Goal: Task Accomplishment & Management: Manage account settings

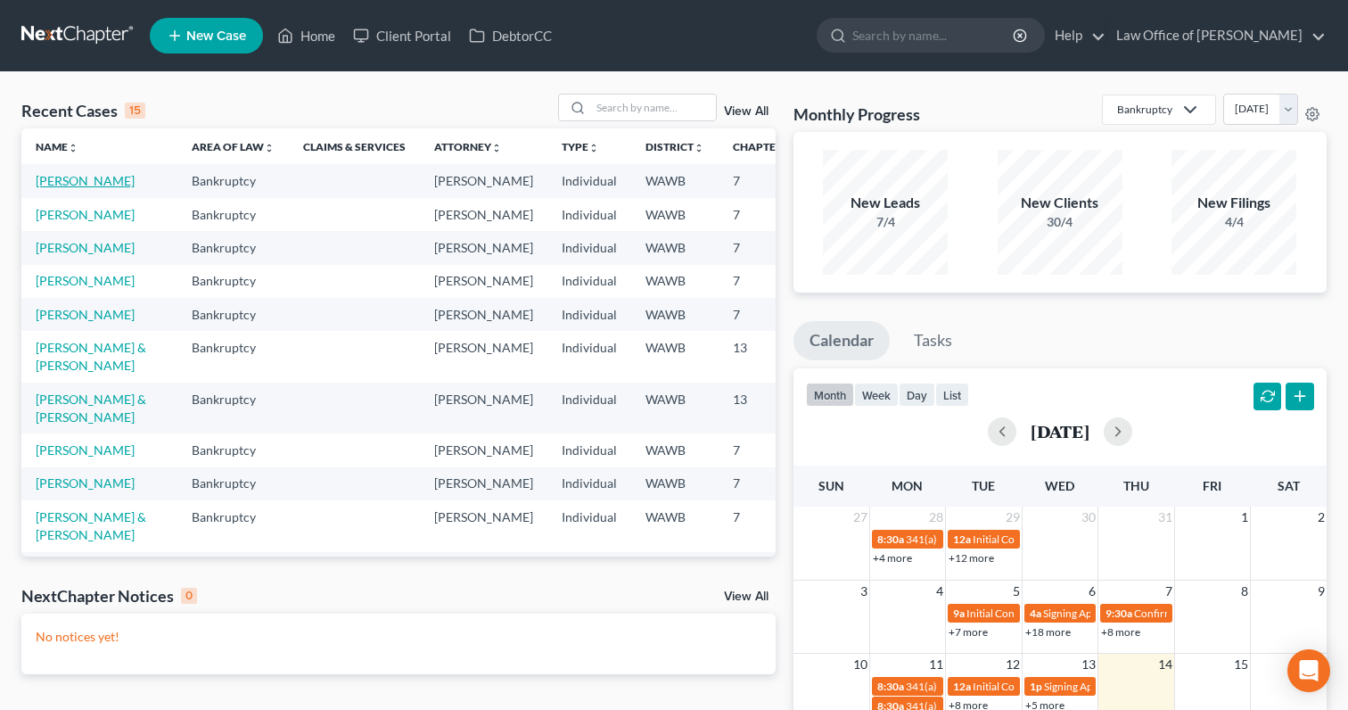
click at [56, 183] on link "[PERSON_NAME]" at bounding box center [85, 180] width 99 height 15
select select "0"
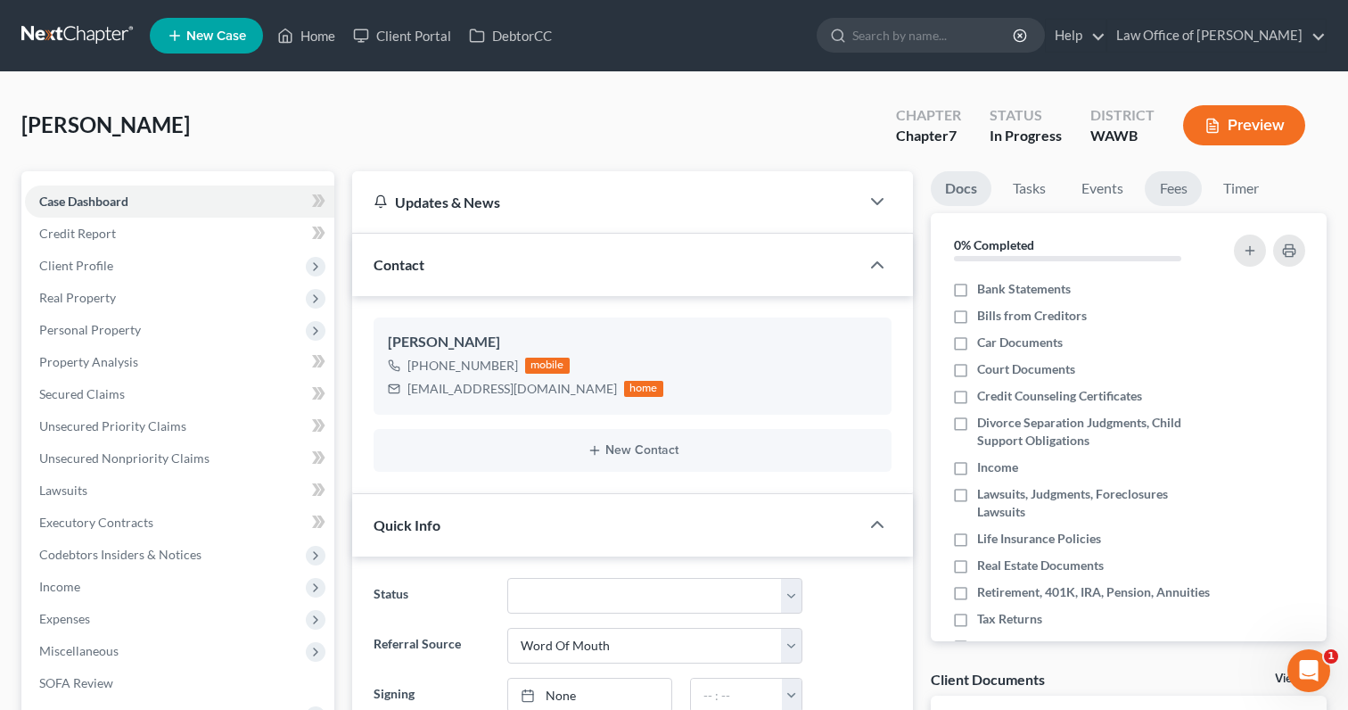
click at [1185, 193] on link "Fees" at bounding box center [1173, 188] width 57 height 35
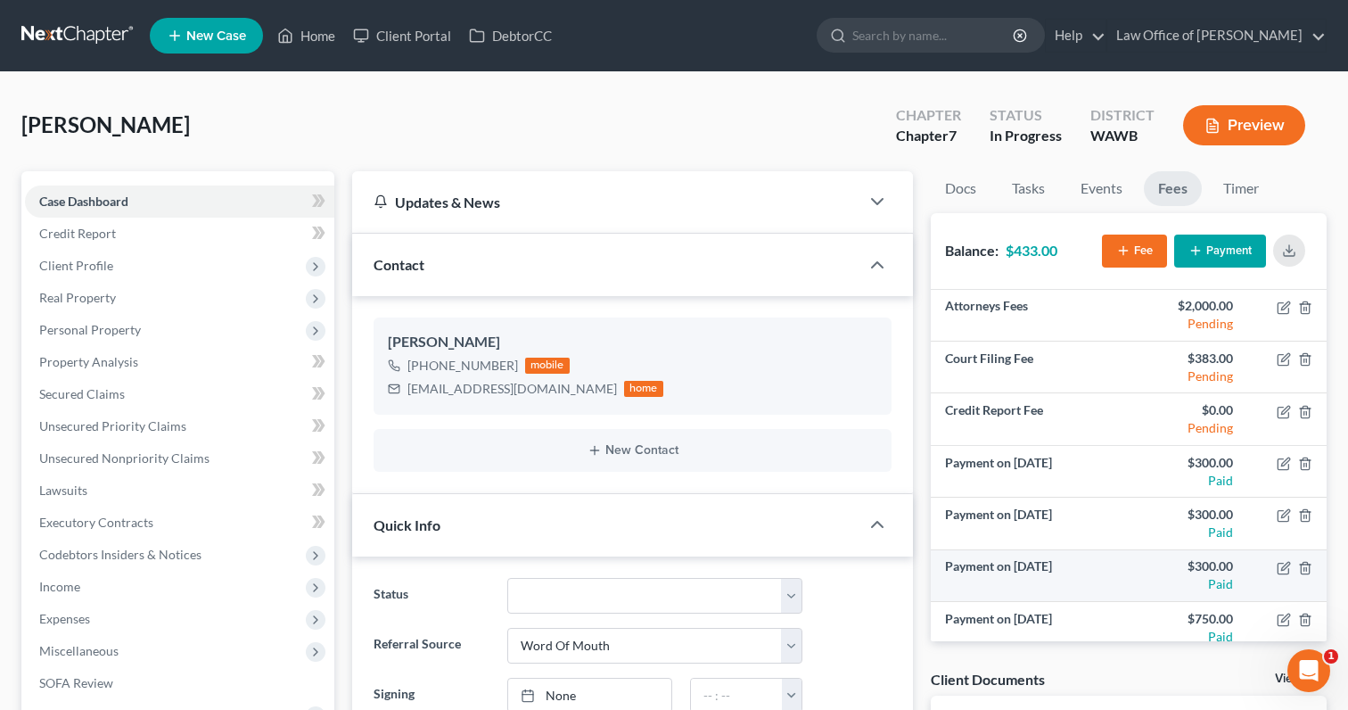
scroll to position [64, 0]
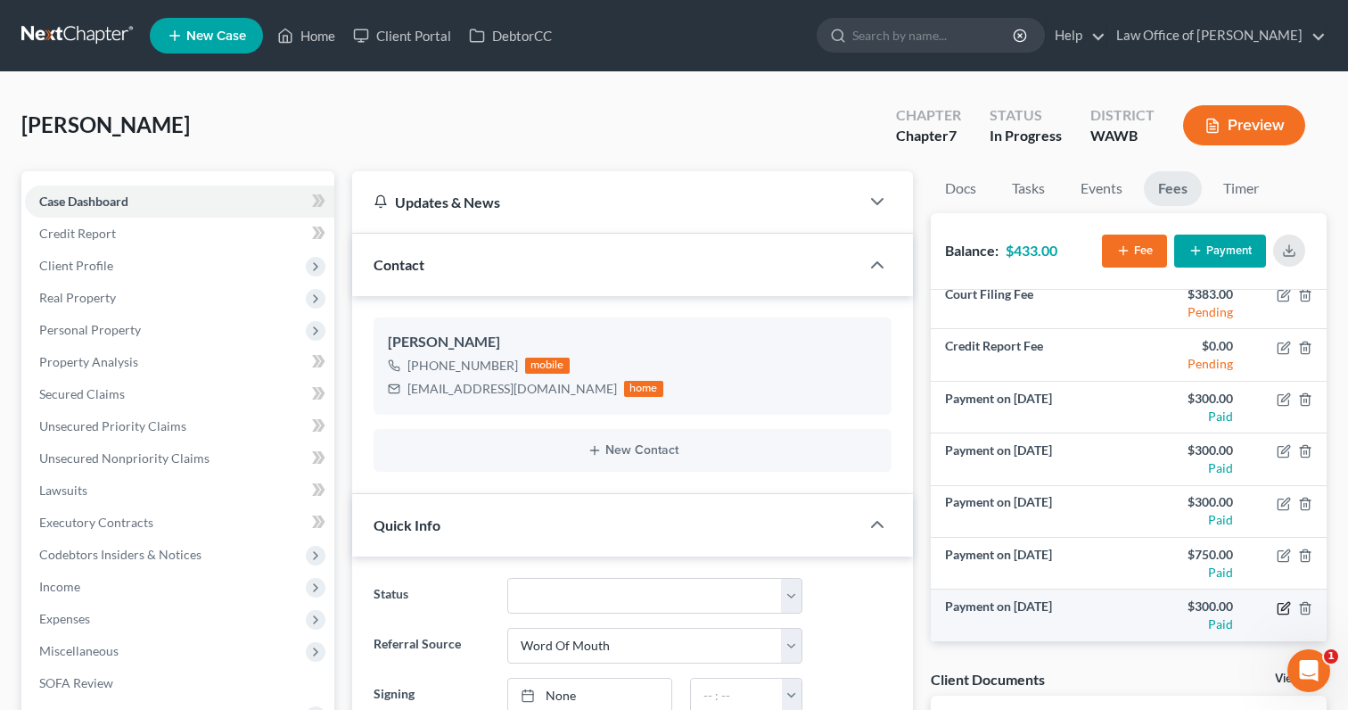
click at [1282, 611] on icon "button" at bounding box center [1284, 608] width 14 height 14
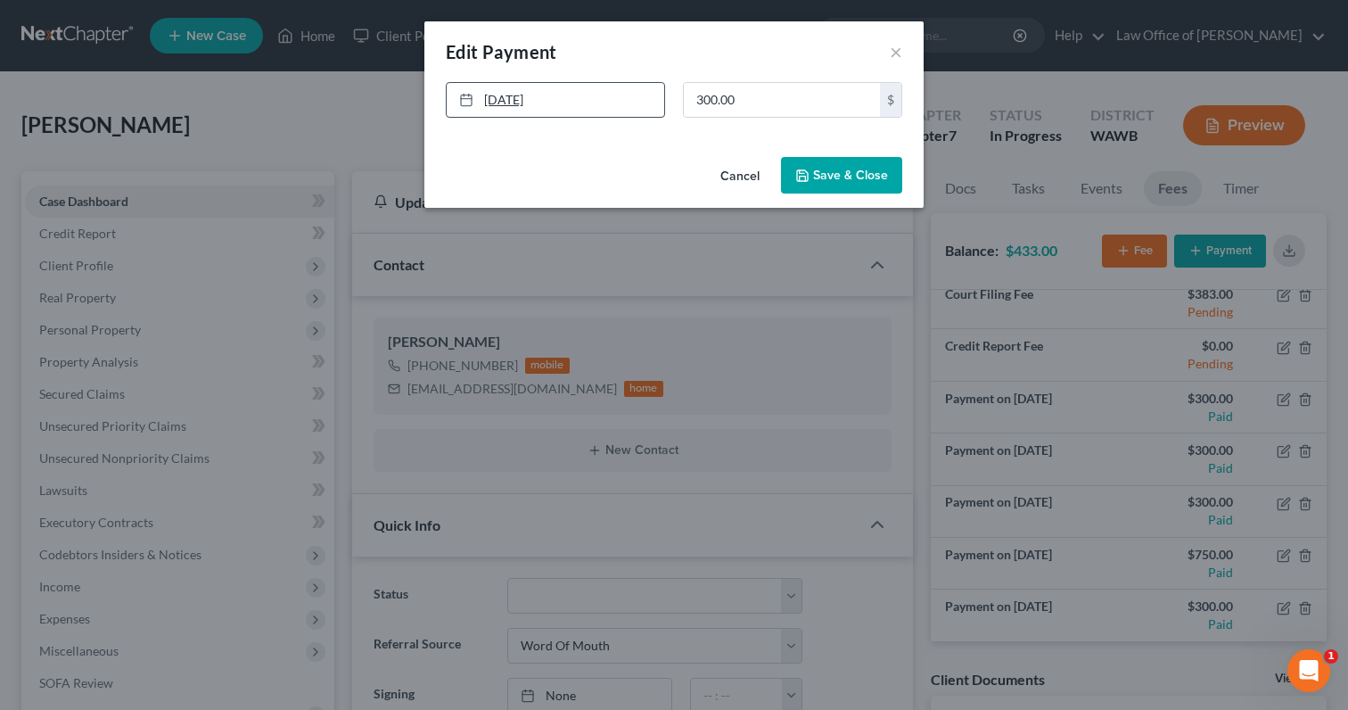
click at [512, 100] on link "8/15/2025" at bounding box center [556, 100] width 218 height 34
click at [851, 181] on button "Save & Close" at bounding box center [841, 175] width 121 height 37
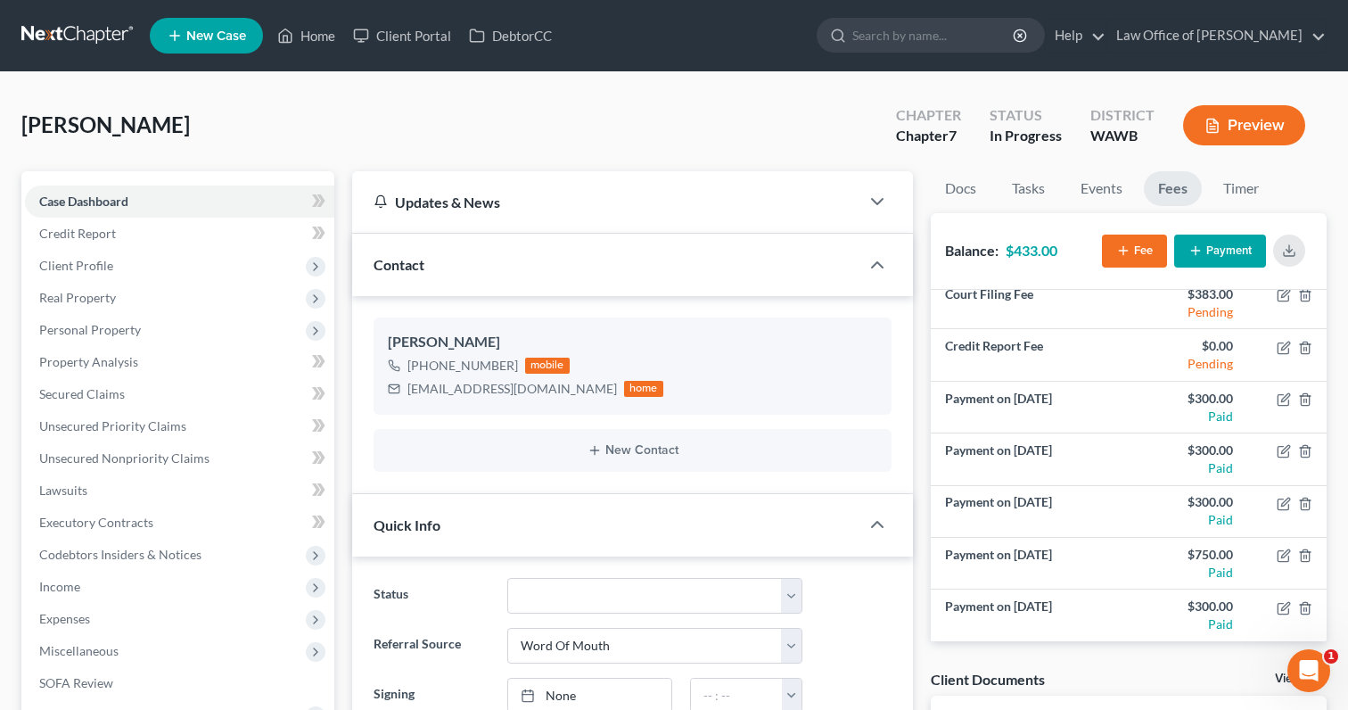
click at [99, 29] on link at bounding box center [78, 36] width 114 height 32
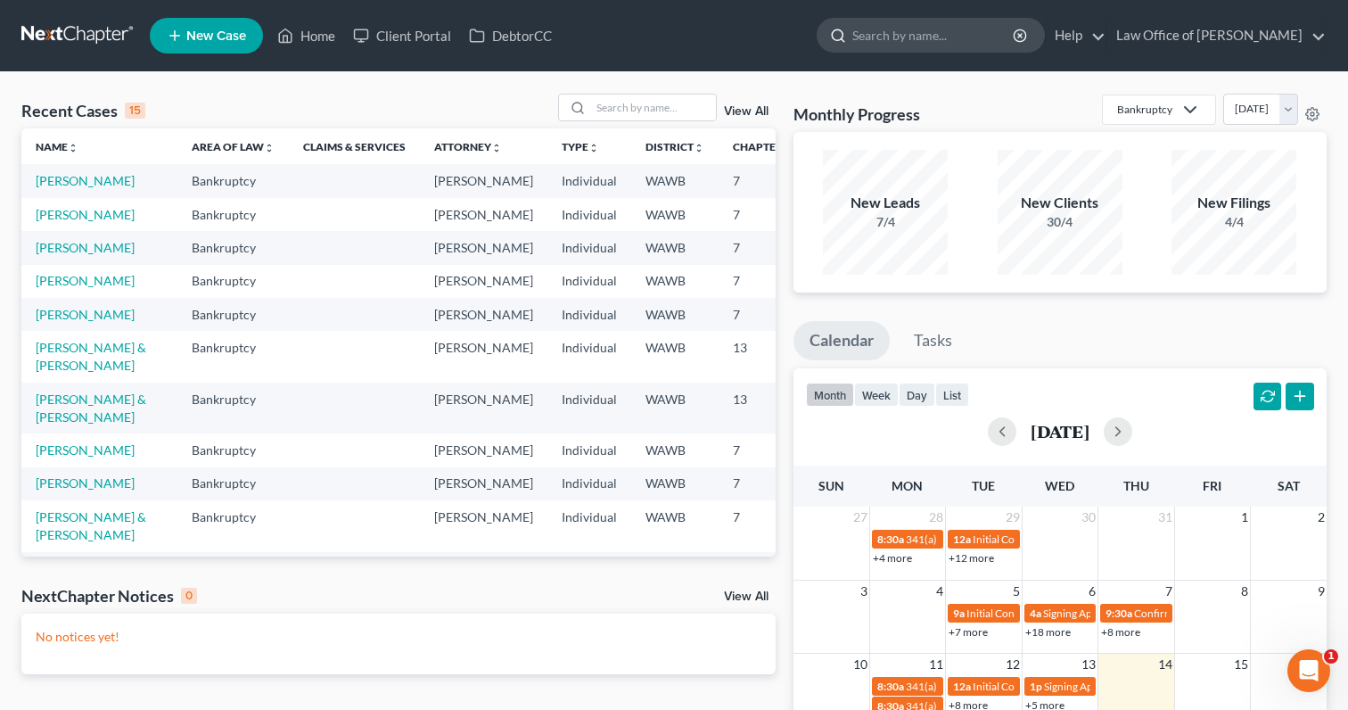
click at [934, 40] on input "search" at bounding box center [933, 35] width 163 height 33
click at [633, 112] on input "search" at bounding box center [653, 108] width 125 height 26
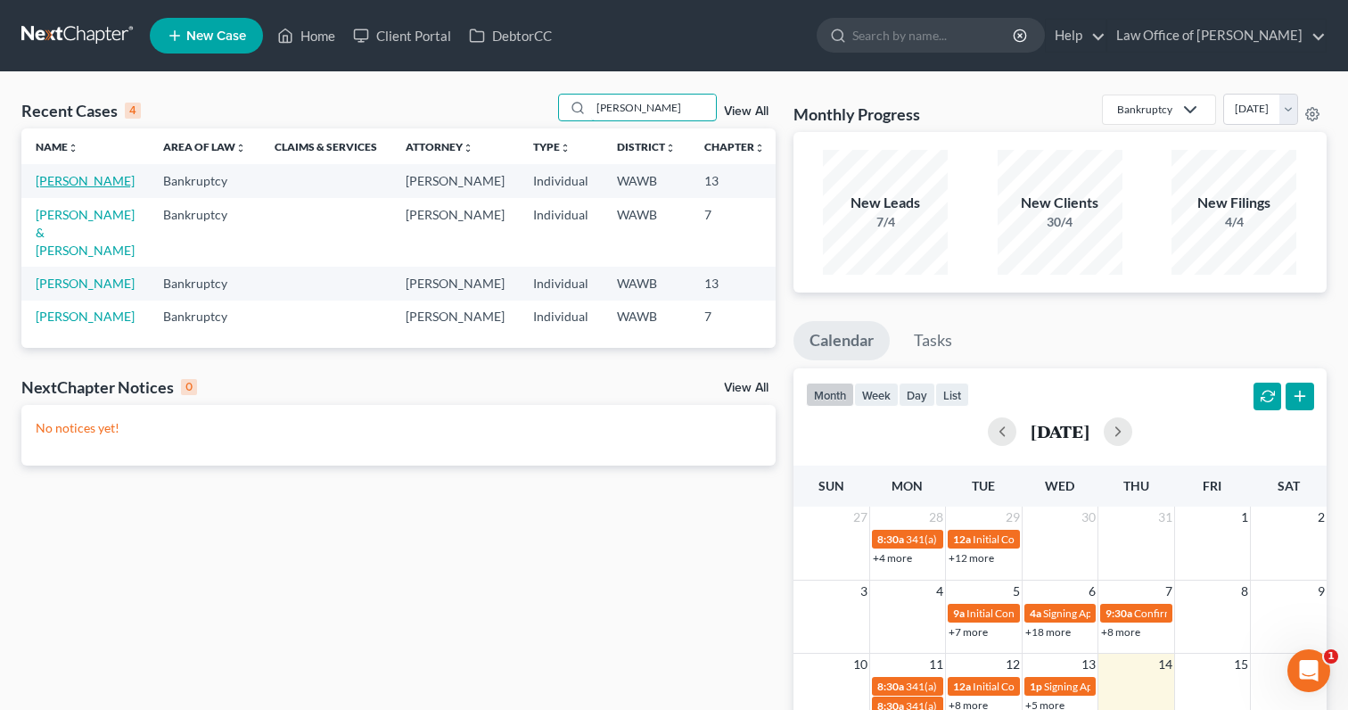
type input "foster"
click at [52, 185] on link "[PERSON_NAME]" at bounding box center [85, 180] width 99 height 15
select select "6"
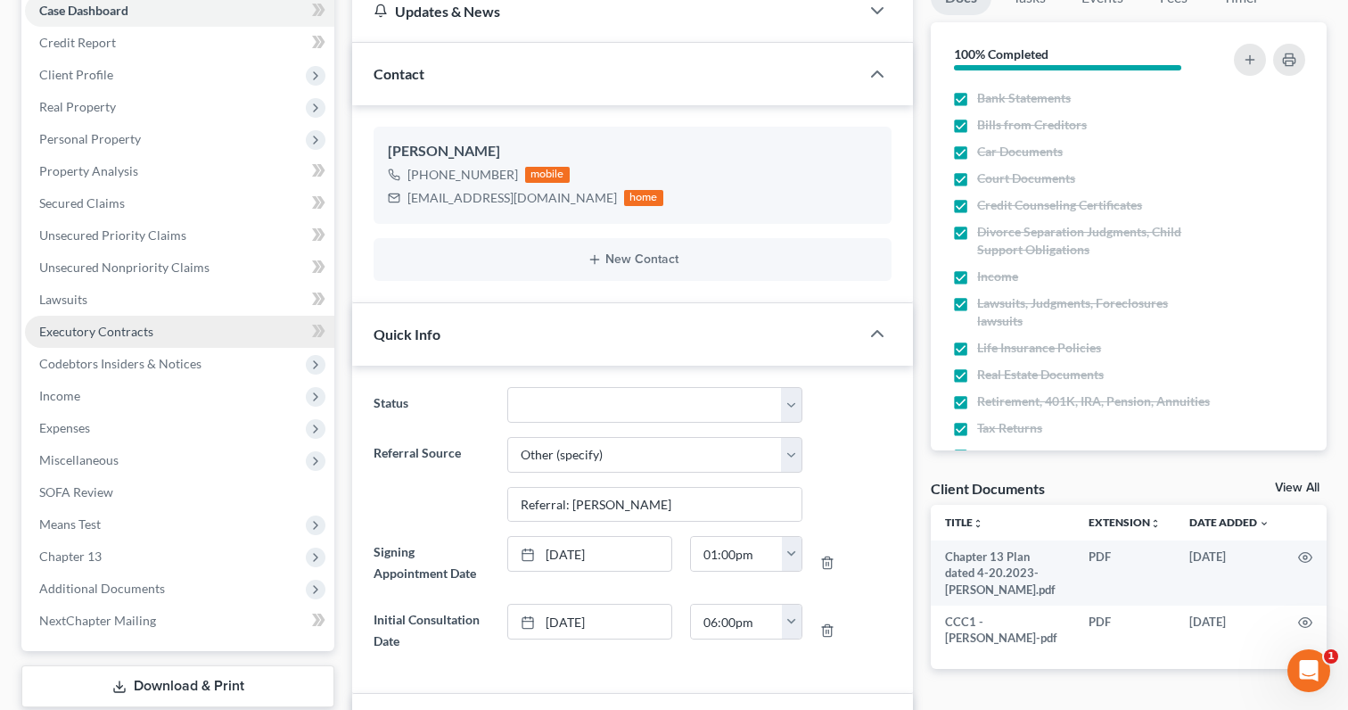
scroll to position [267, 0]
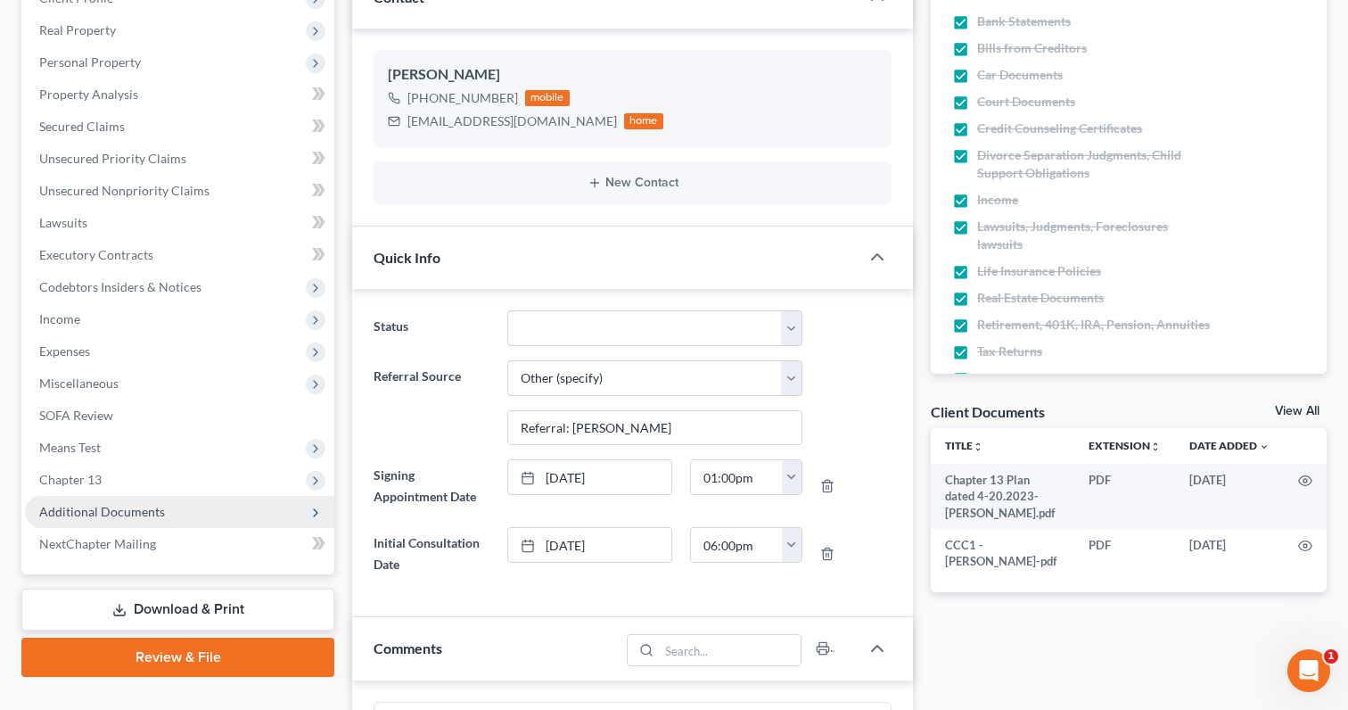
click at [171, 504] on span "Additional Documents" at bounding box center [179, 512] width 309 height 32
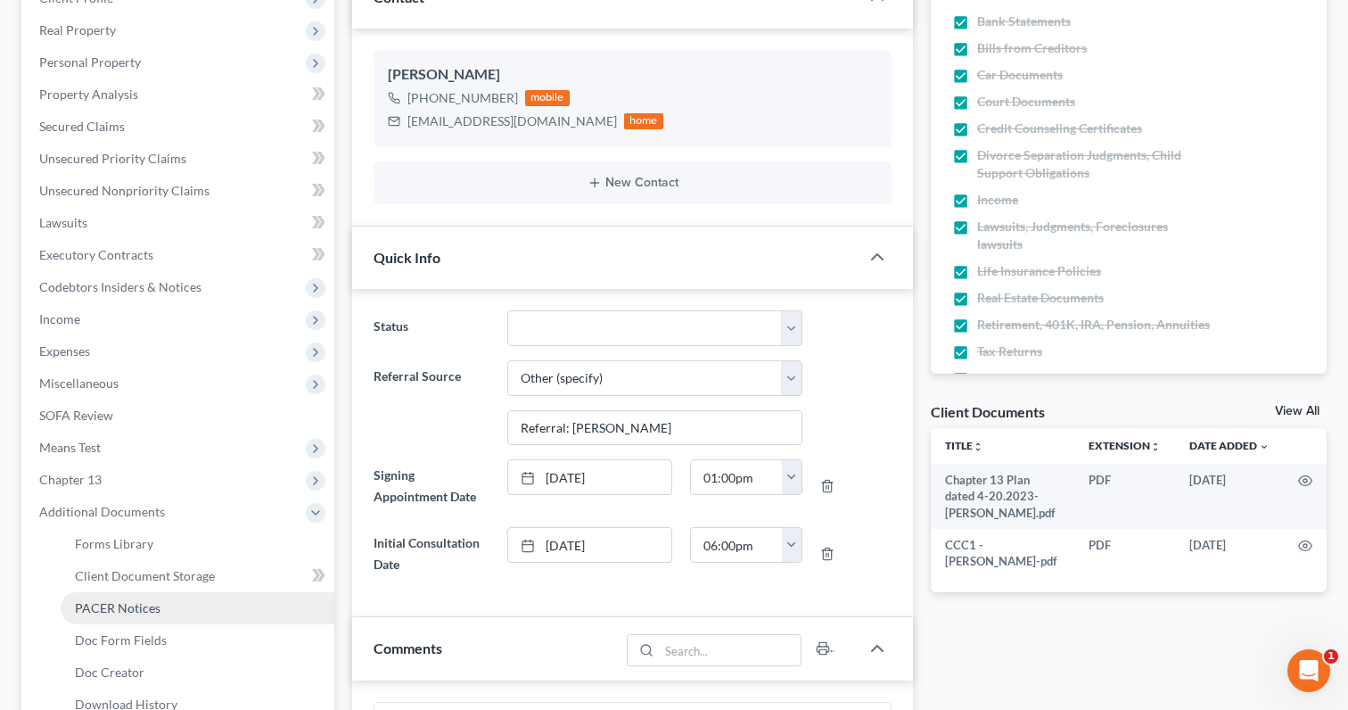
click at [149, 603] on span "PACER Notices" at bounding box center [118, 607] width 86 height 15
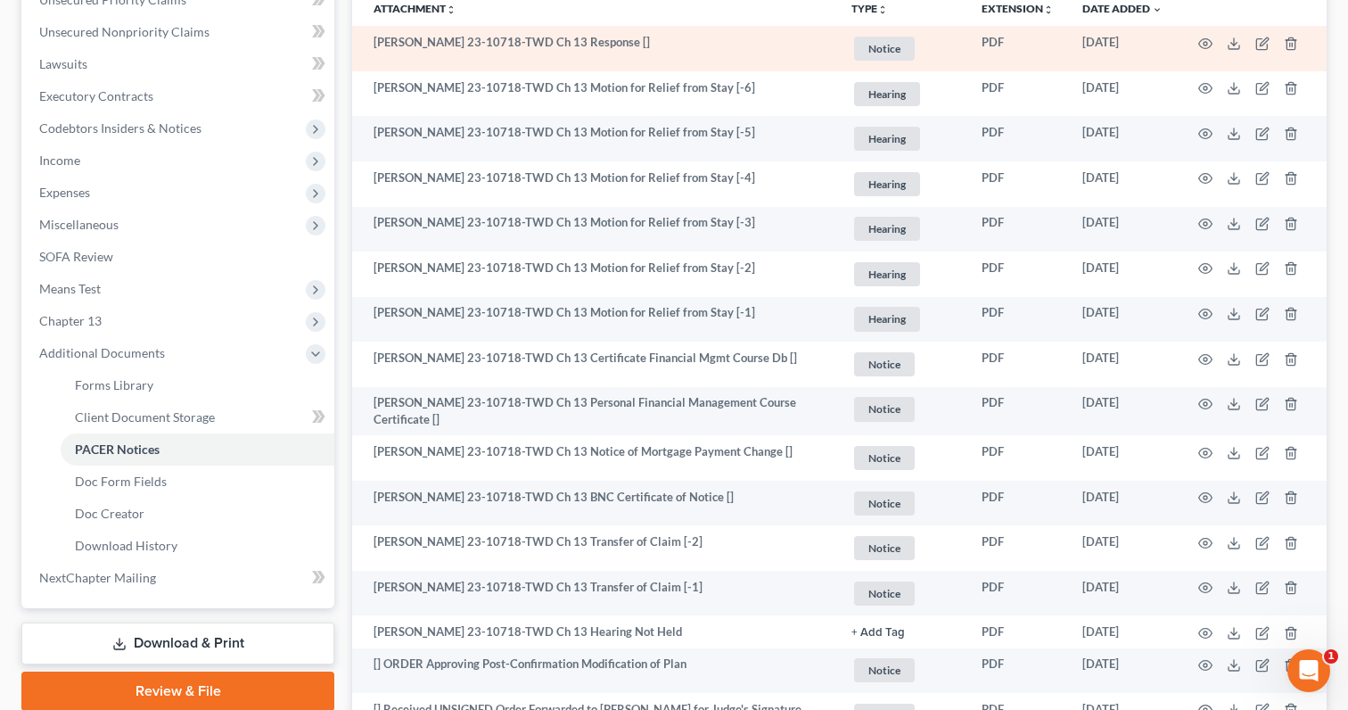
scroll to position [475, 0]
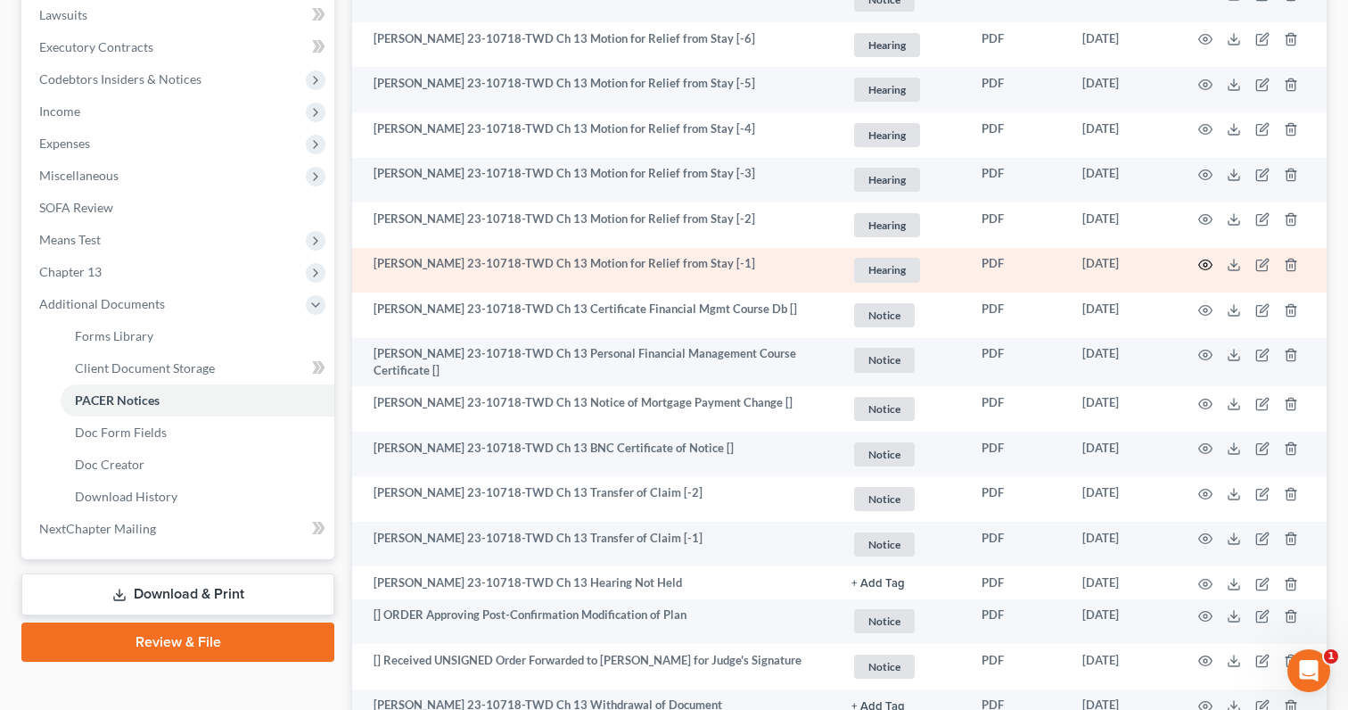
click at [1205, 263] on icon "button" at bounding box center [1205, 265] width 14 height 14
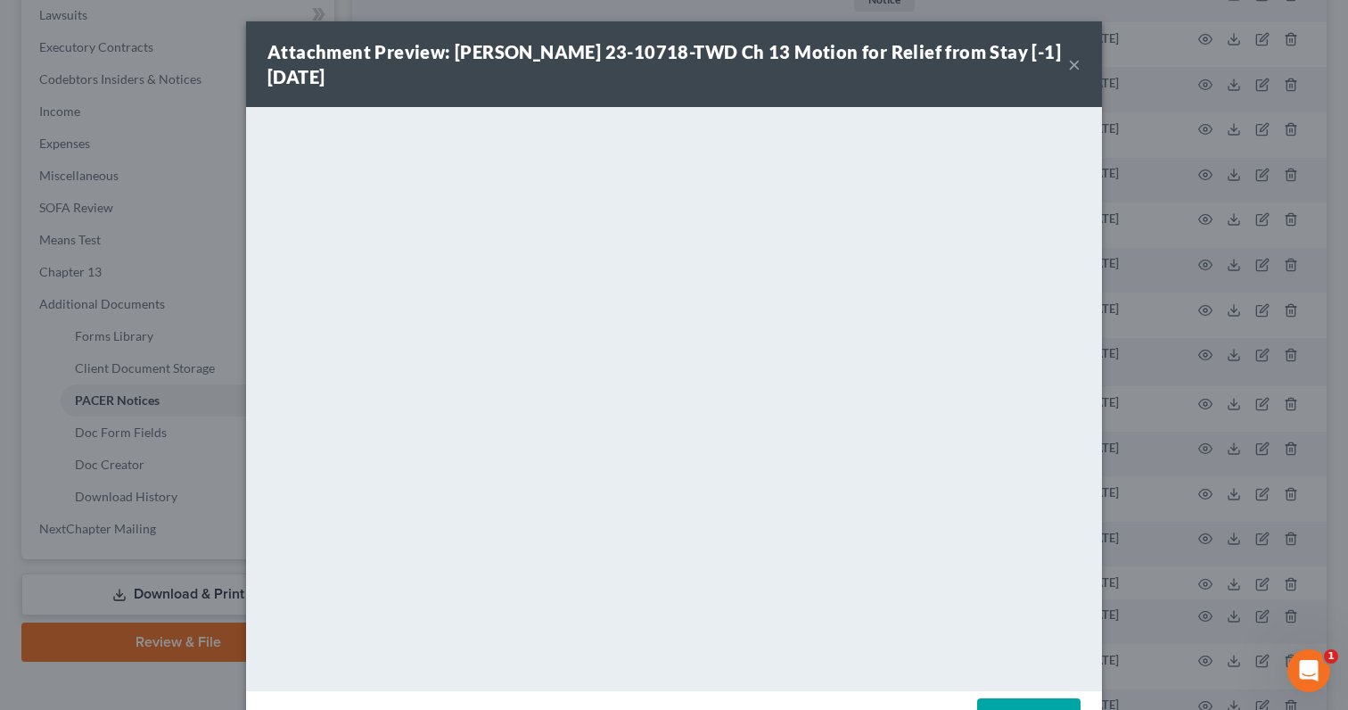
click at [1077, 61] on button "×" at bounding box center [1074, 63] width 12 height 21
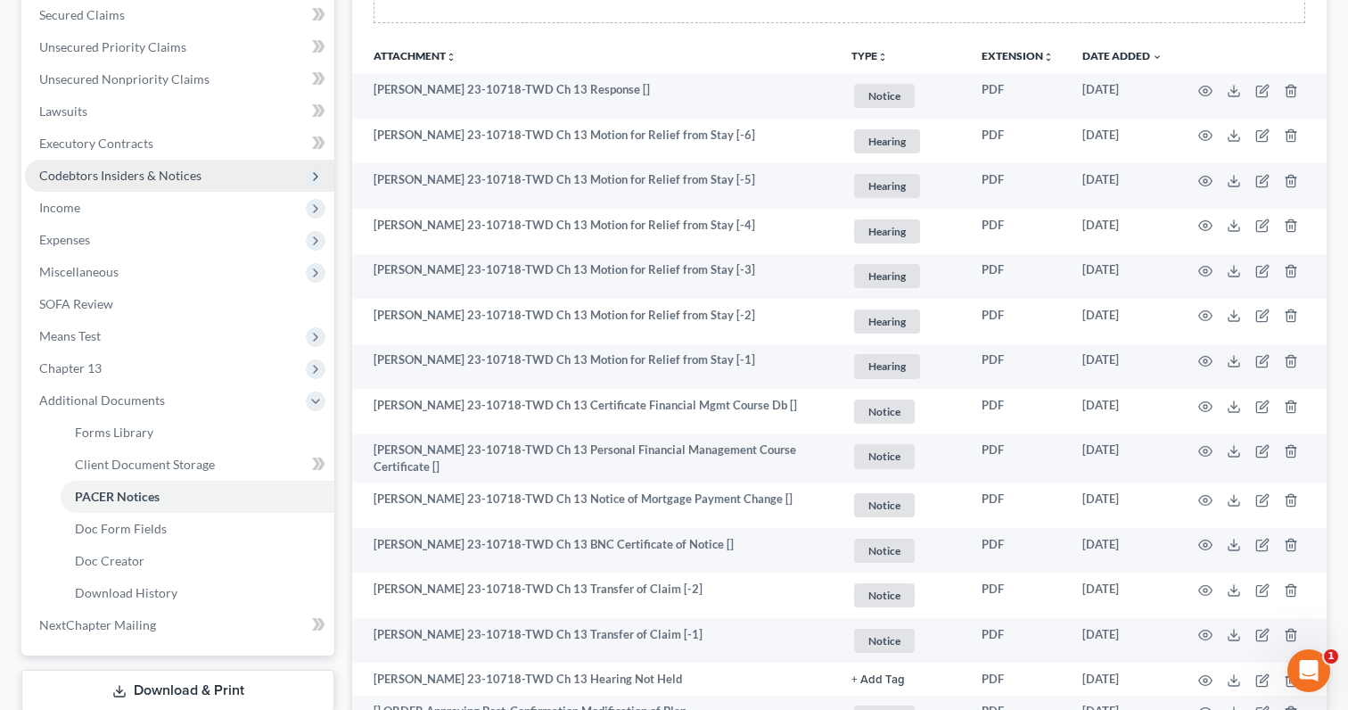
scroll to position [0, 0]
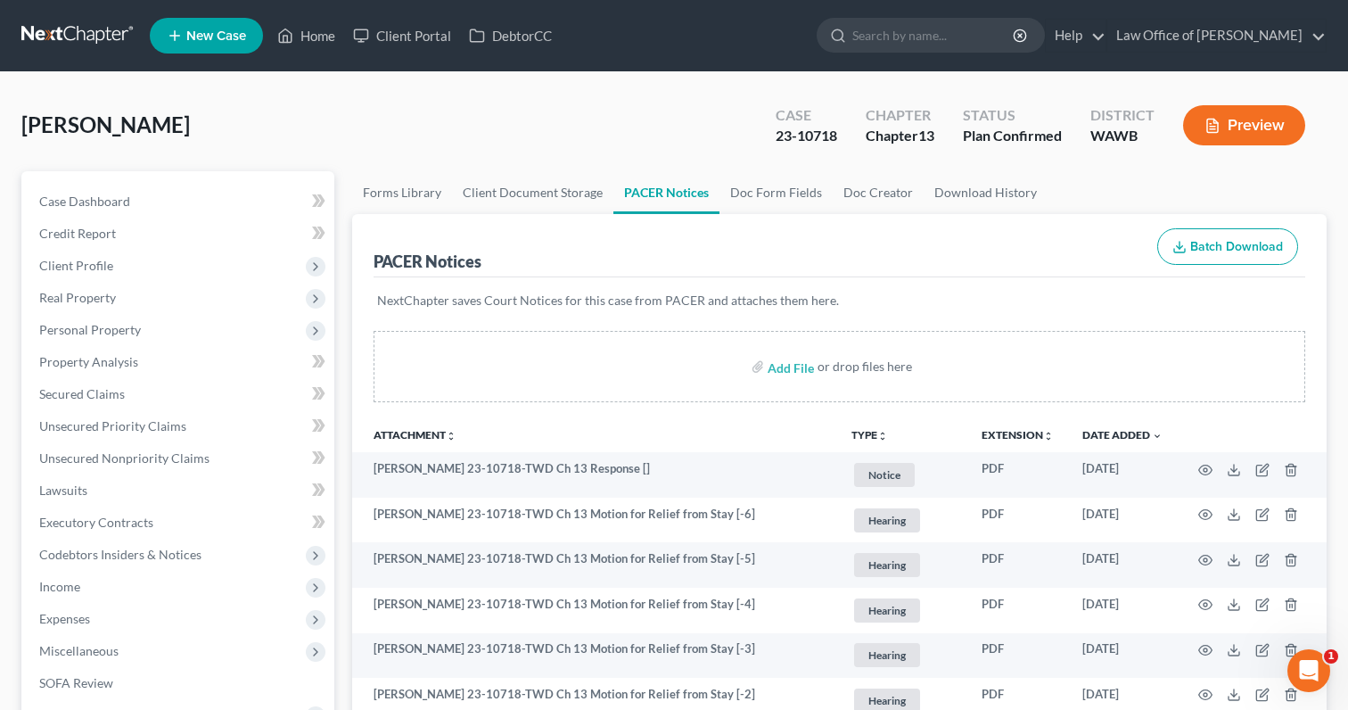
click at [92, 12] on nav "Home New Case Client Portal DebtorCC Law Office of Lisa S. Tse lisa@lisatselaw.…" at bounding box center [674, 35] width 1348 height 71
click at [92, 36] on link at bounding box center [78, 36] width 114 height 32
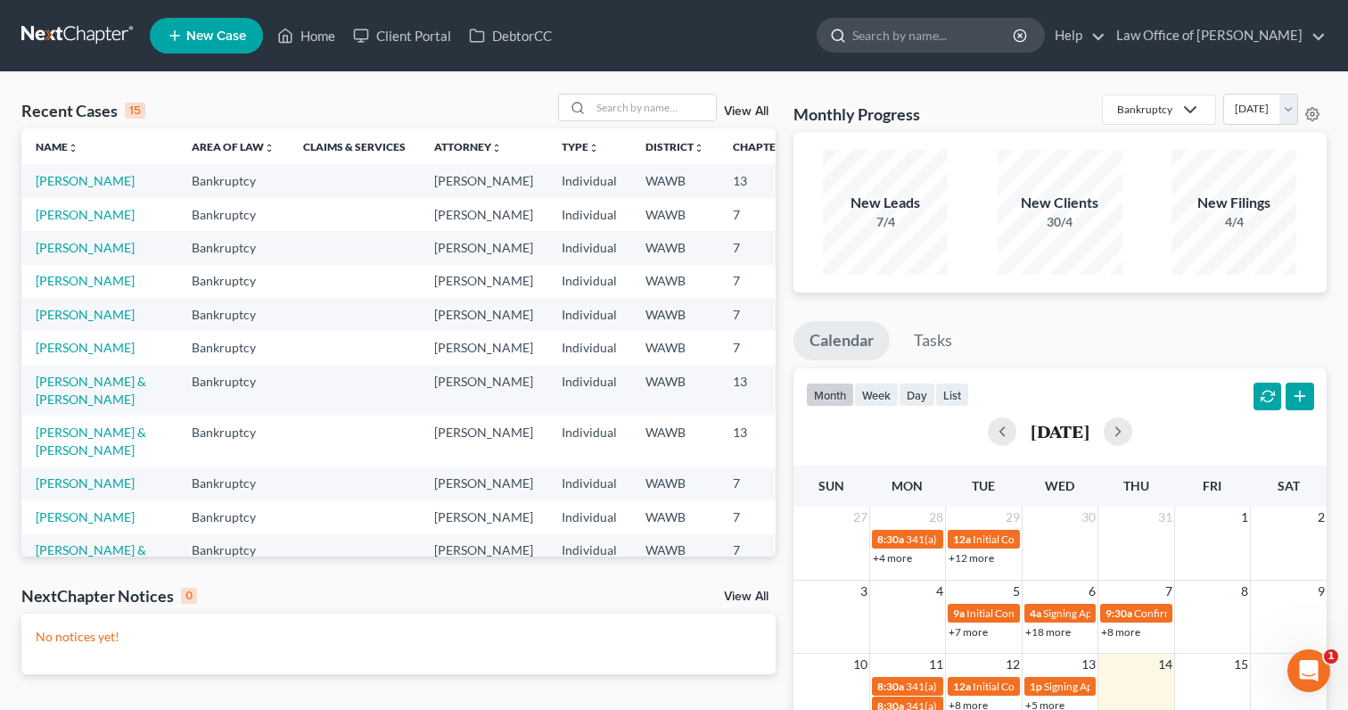
click at [964, 35] on input "search" at bounding box center [933, 35] width 163 height 33
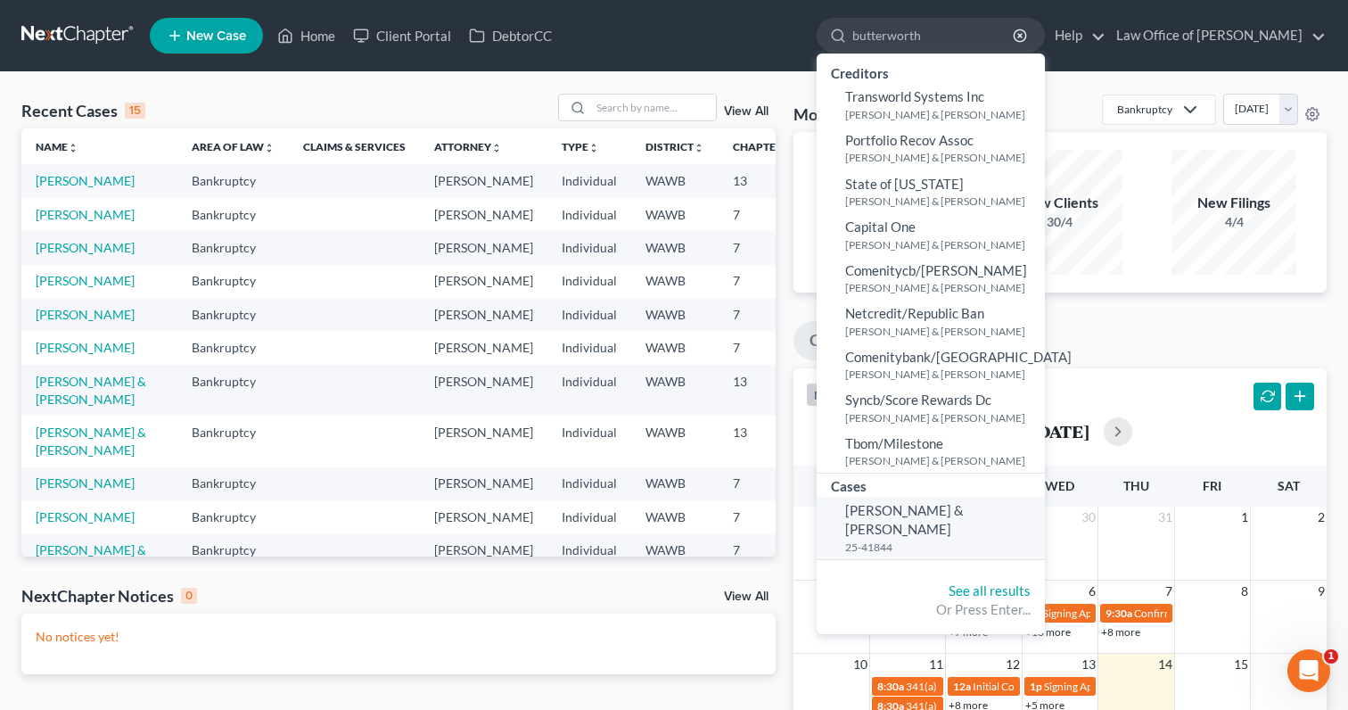
type input "butterworth"
click at [964, 507] on span "[PERSON_NAME] & [PERSON_NAME]" at bounding box center [904, 519] width 119 height 35
select select "6"
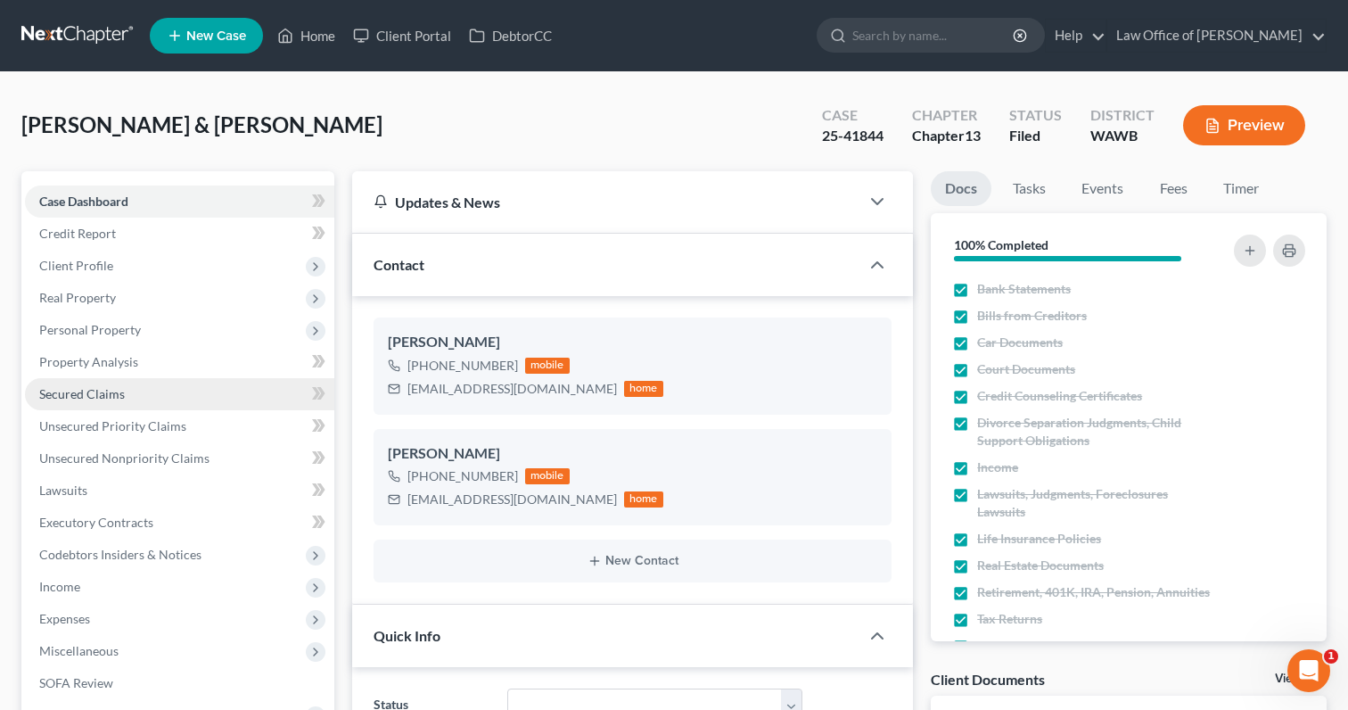
click at [203, 389] on link "Secured Claims" at bounding box center [179, 394] width 309 height 32
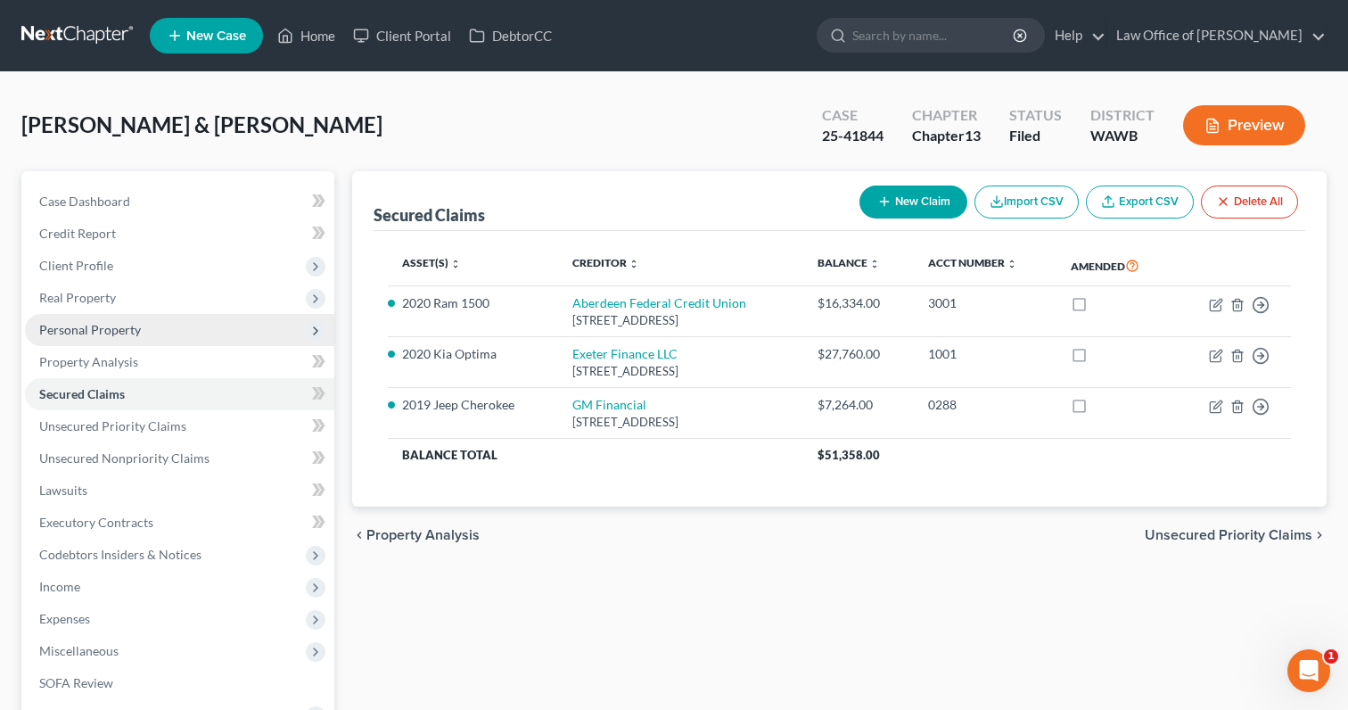
click at [193, 326] on span "Personal Property" at bounding box center [179, 330] width 309 height 32
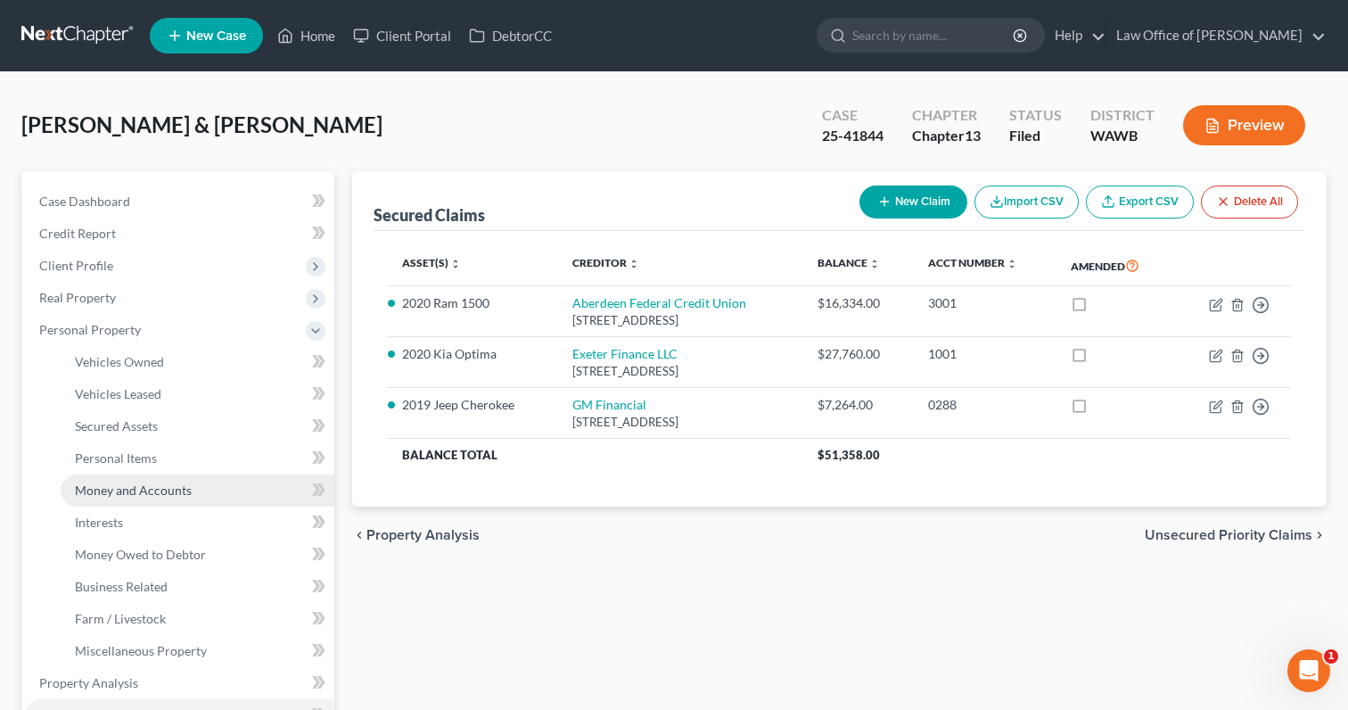
click at [179, 493] on span "Money and Accounts" at bounding box center [133, 489] width 117 height 15
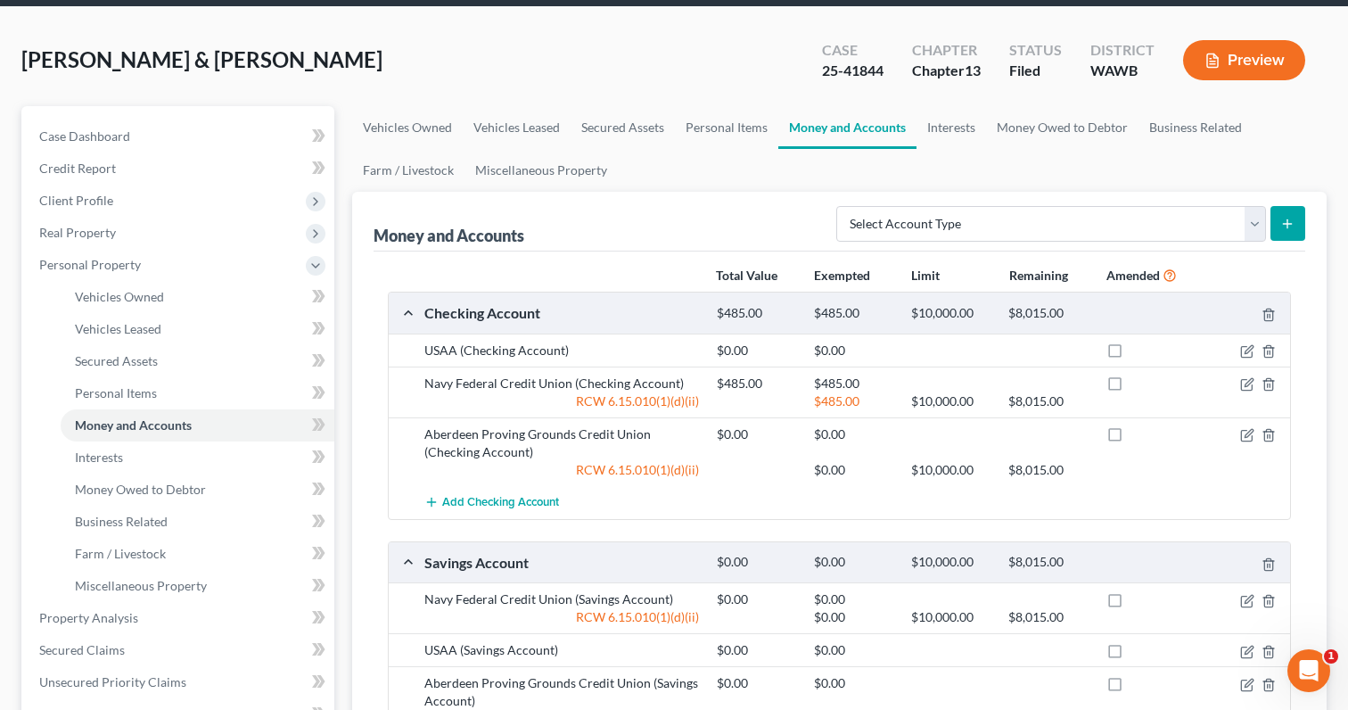
scroll to position [68, 0]
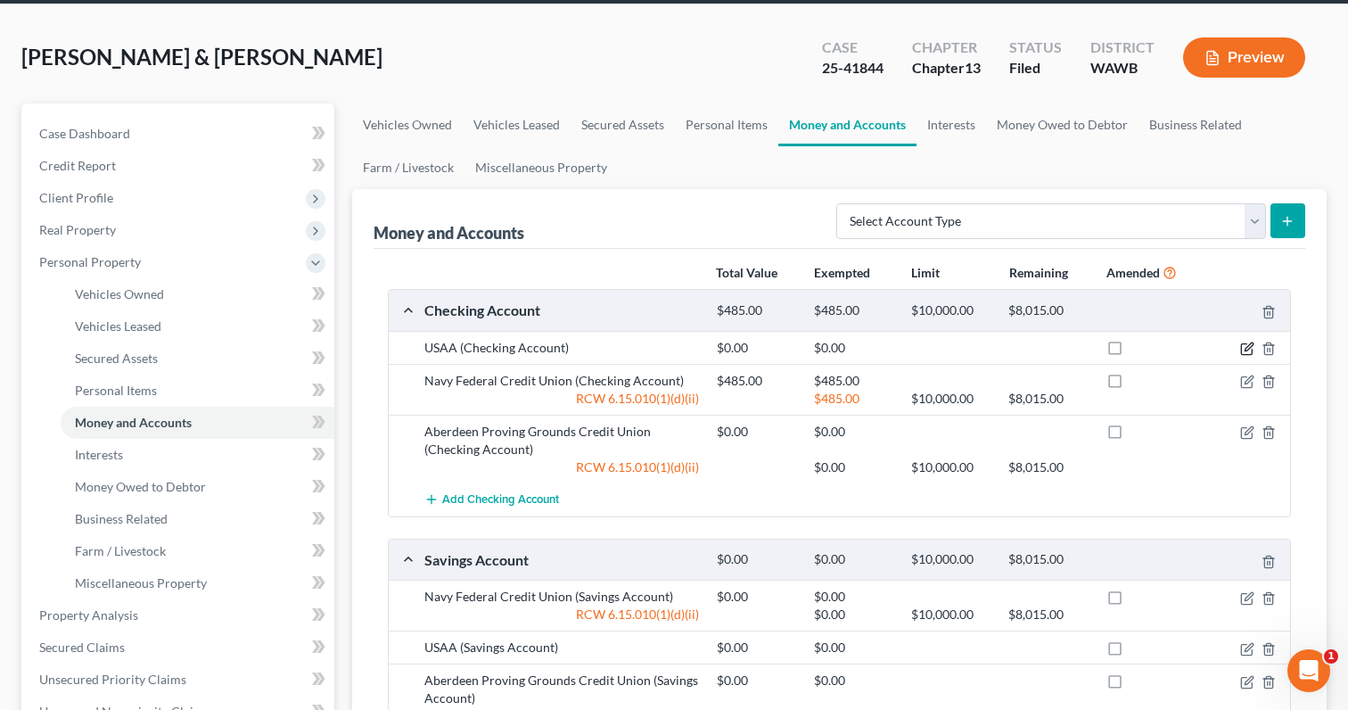
click at [1248, 349] on icon "button" at bounding box center [1249, 346] width 8 height 8
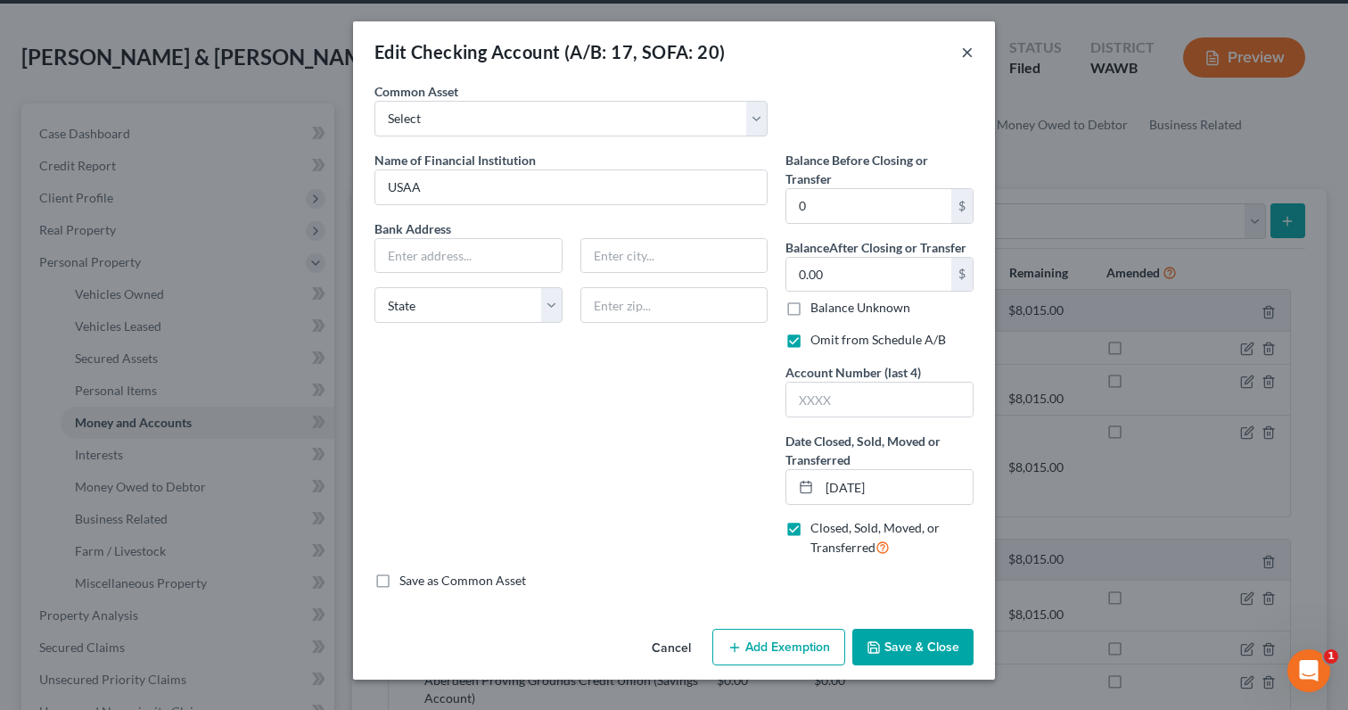
click at [971, 51] on button "×" at bounding box center [967, 51] width 12 height 21
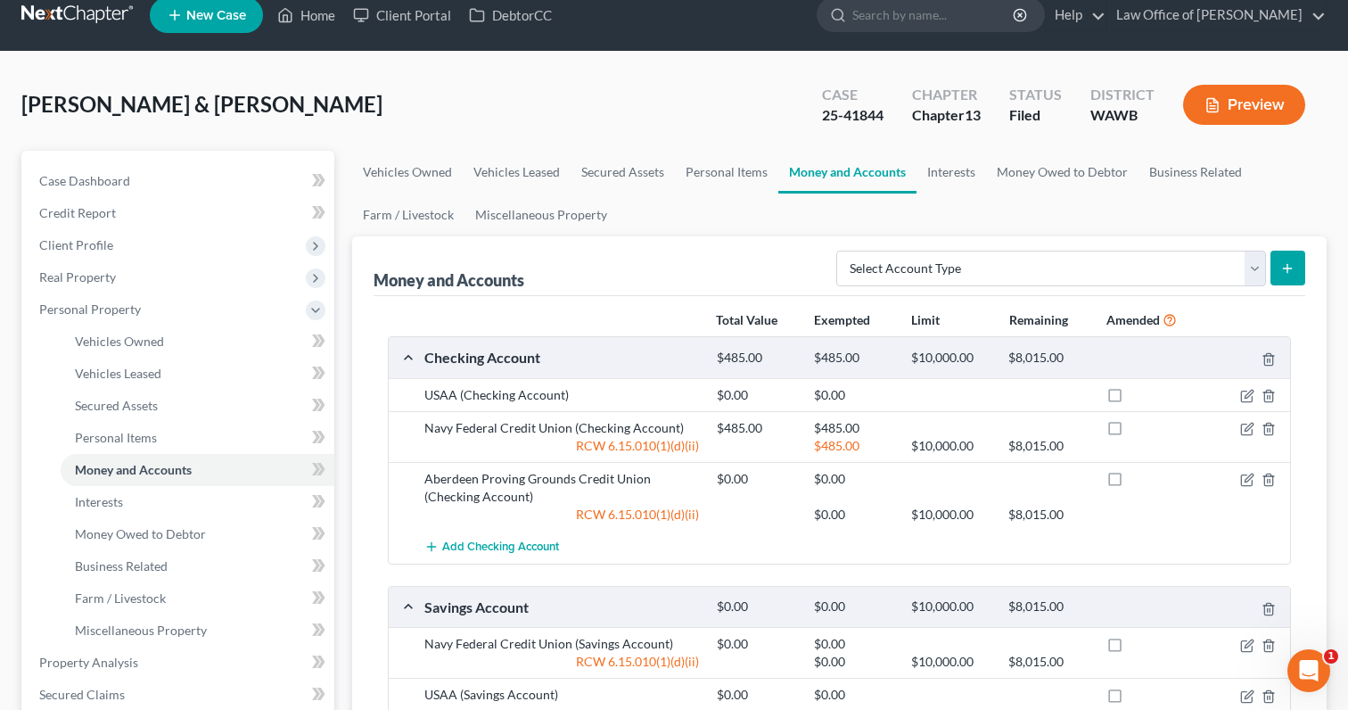
scroll to position [0, 0]
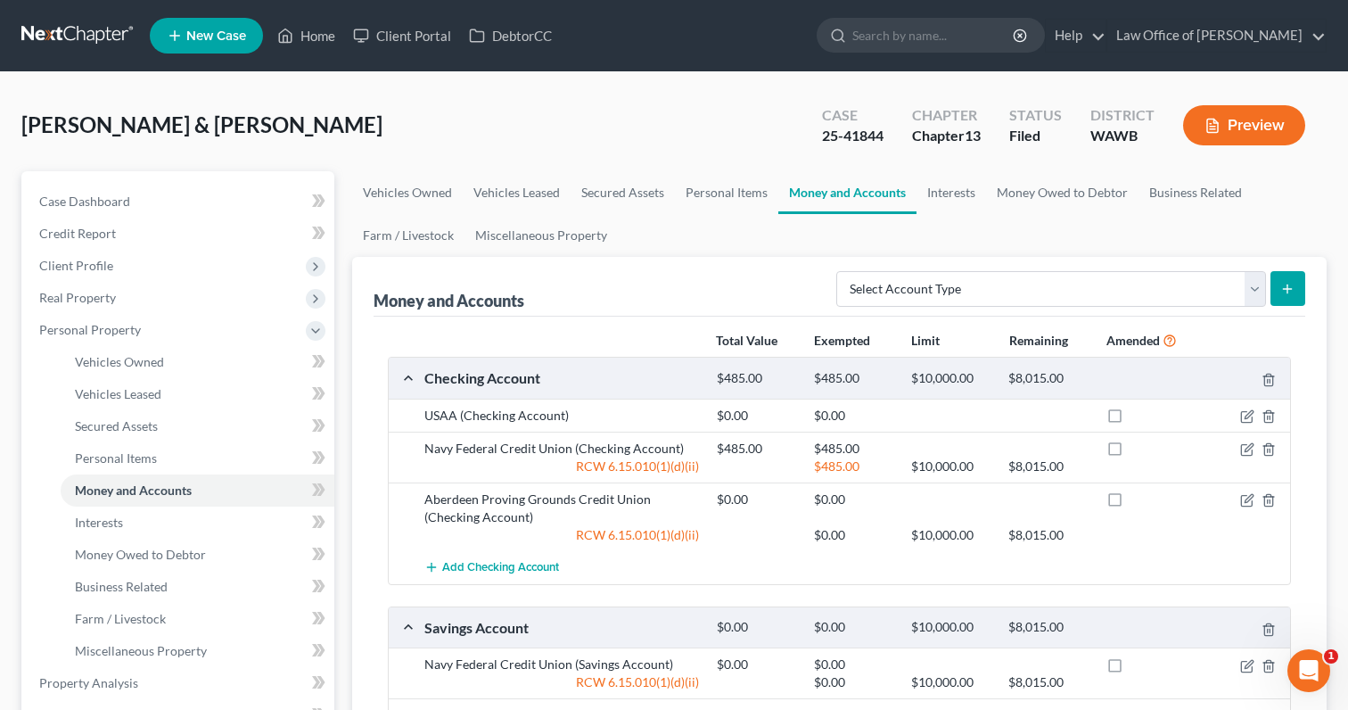
click at [114, 41] on link at bounding box center [78, 36] width 114 height 32
